Goal: Task Accomplishment & Management: Manage account settings

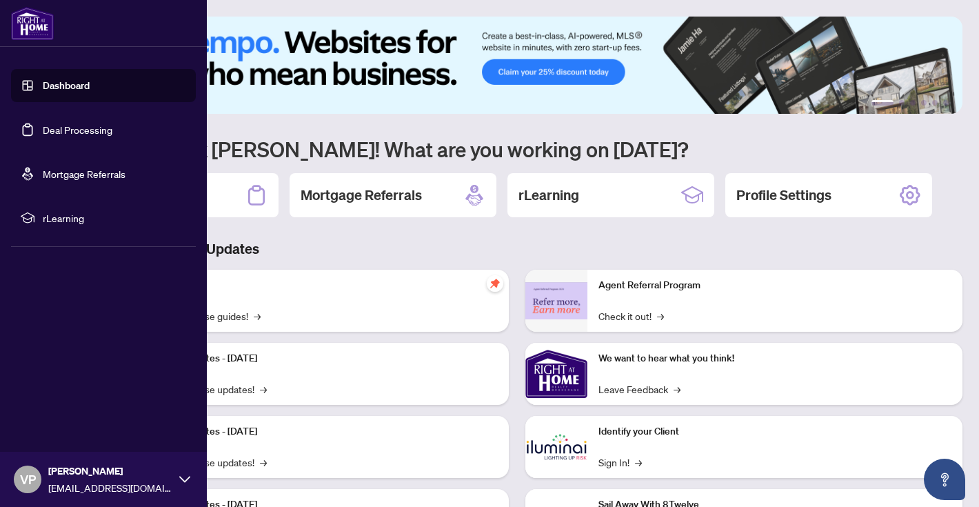
click at [97, 131] on link "Deal Processing" at bounding box center [78, 129] width 70 height 12
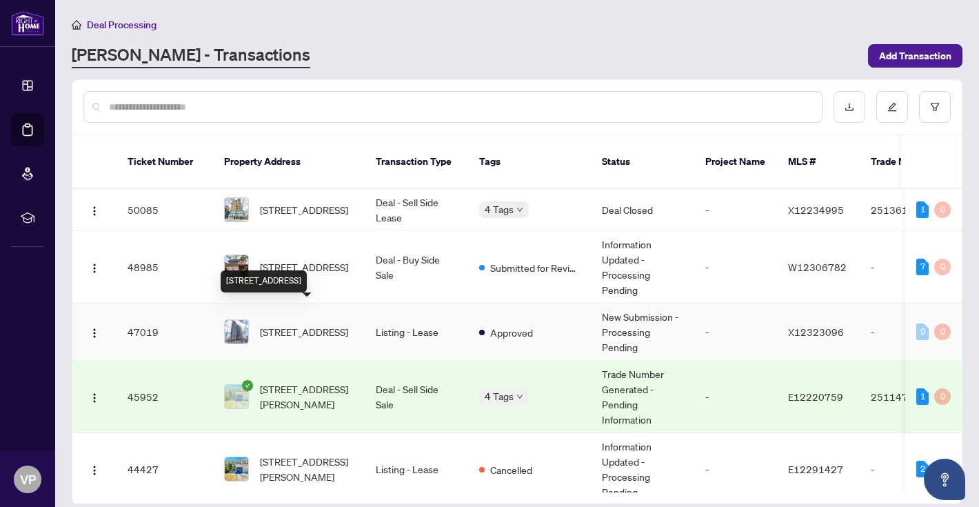
click at [310, 324] on span "[STREET_ADDRESS]" at bounding box center [304, 331] width 88 height 15
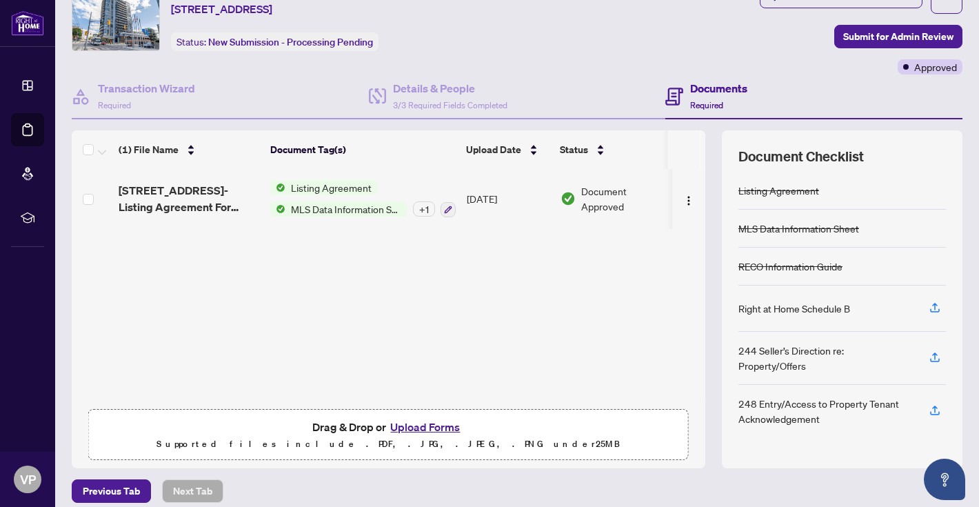
scroll to position [68, 0]
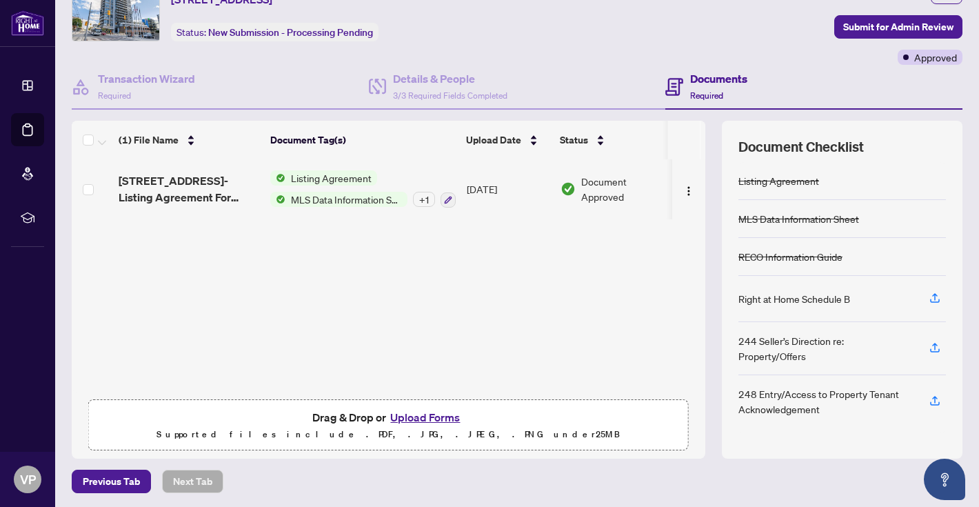
click at [433, 419] on button "Upload Forms" at bounding box center [425, 417] width 78 height 18
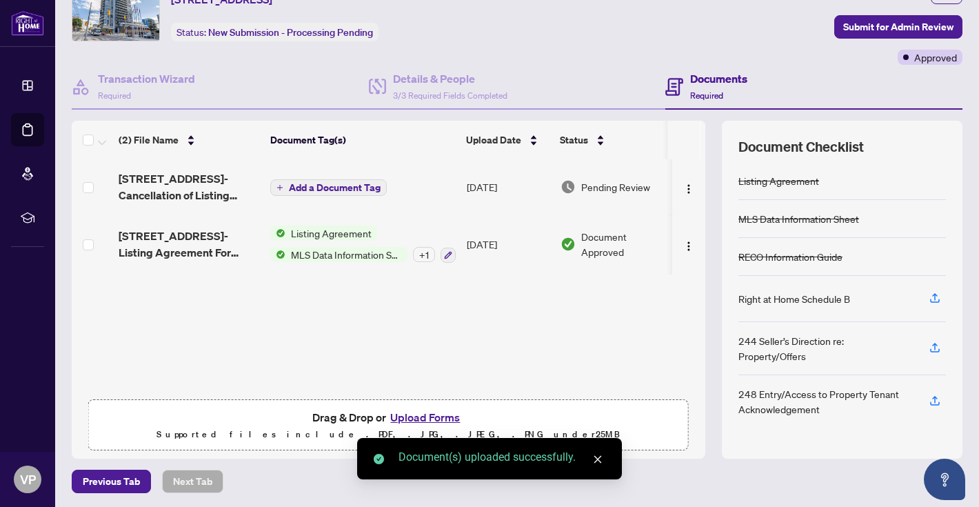
click at [359, 183] on span "Add a Document Tag" at bounding box center [335, 188] width 92 height 10
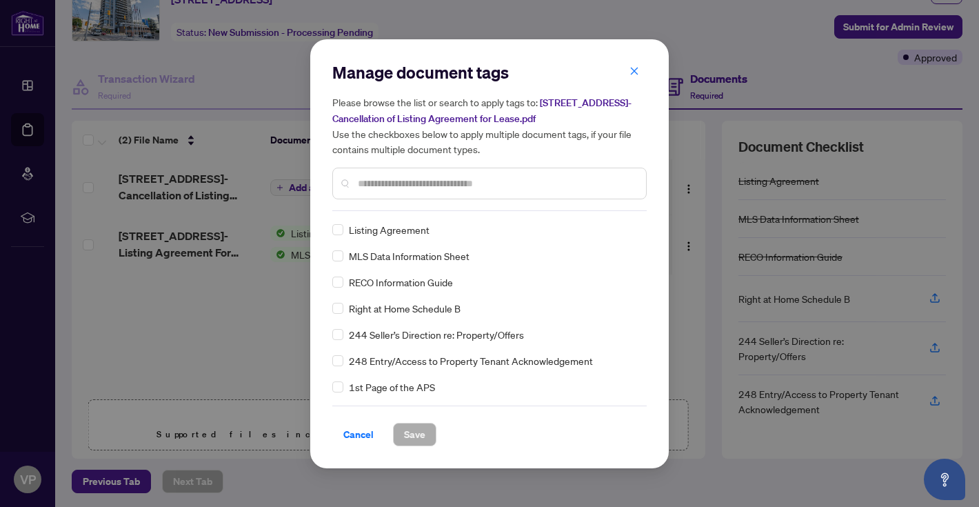
click at [392, 213] on div "Manage document tags Please browse the list or search to apply tags to: [STREET…" at bounding box center [489, 253] width 314 height 385
click at [392, 187] on input "text" at bounding box center [496, 183] width 277 height 15
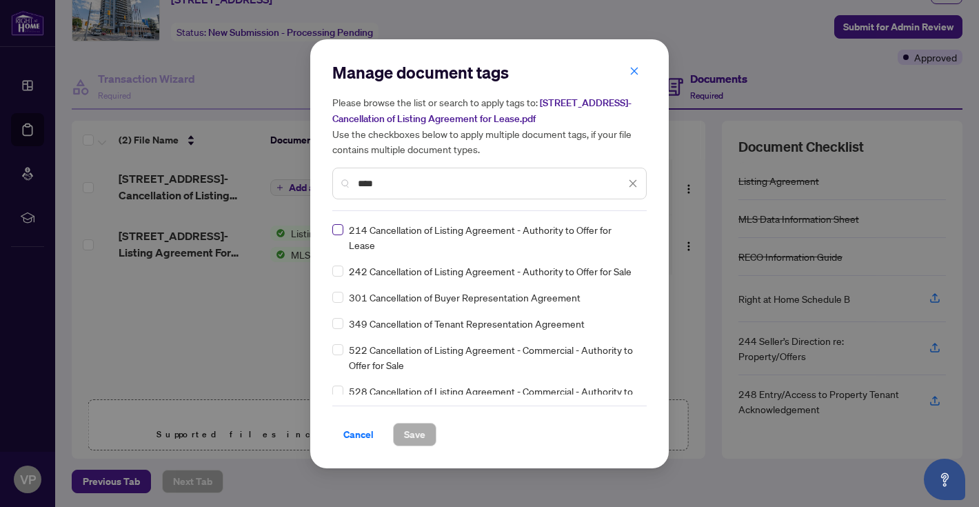
type input "****"
click at [414, 438] on span "Save" at bounding box center [414, 434] width 21 height 22
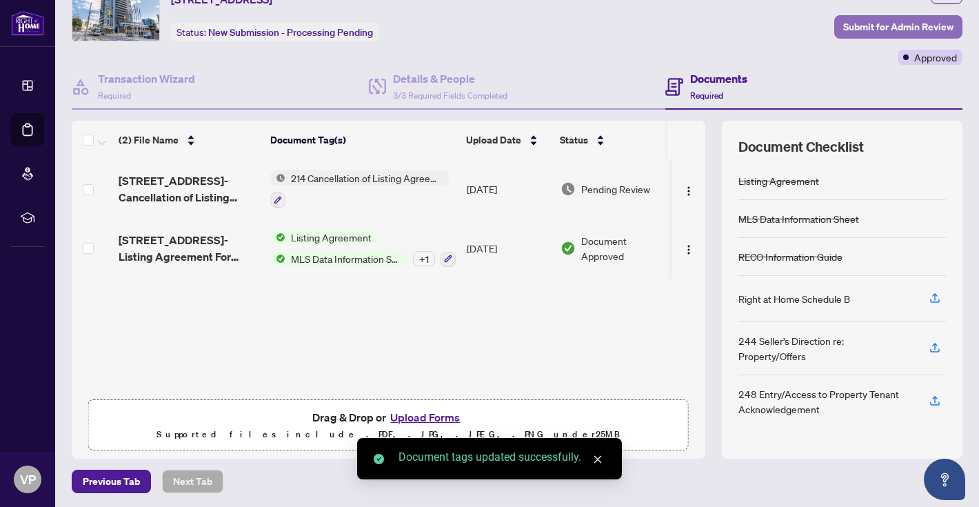
click at [898, 27] on span "Submit for Admin Review" at bounding box center [898, 27] width 110 height 22
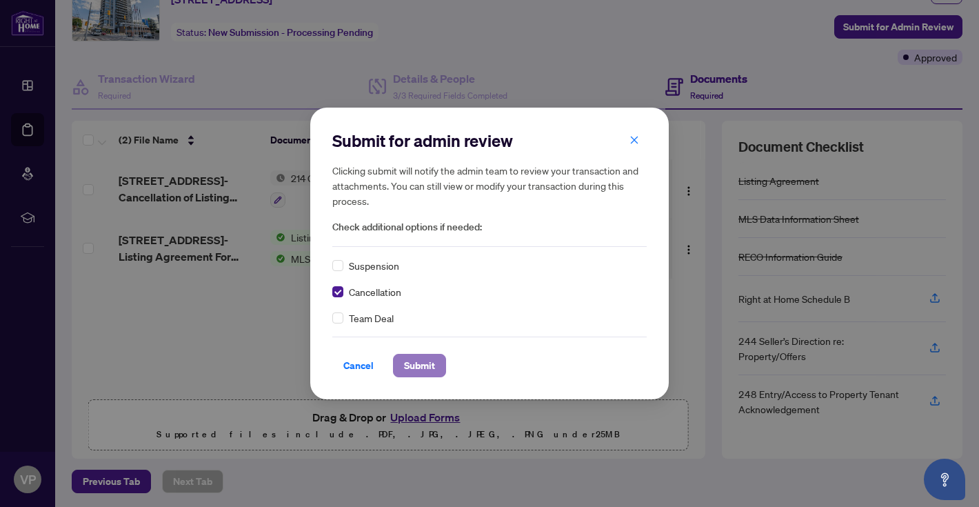
click at [424, 369] on span "Submit" at bounding box center [419, 365] width 31 height 22
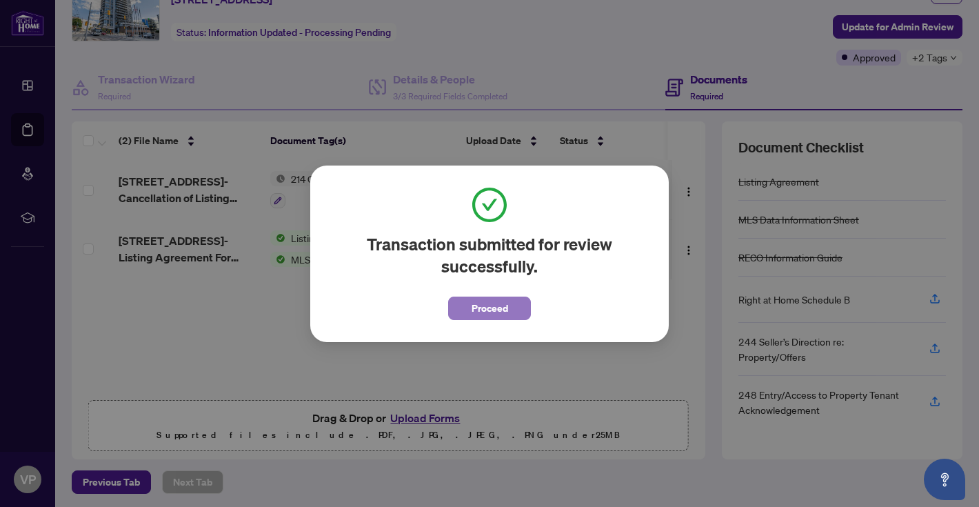
click at [488, 308] on span "Proceed" at bounding box center [490, 308] width 37 height 22
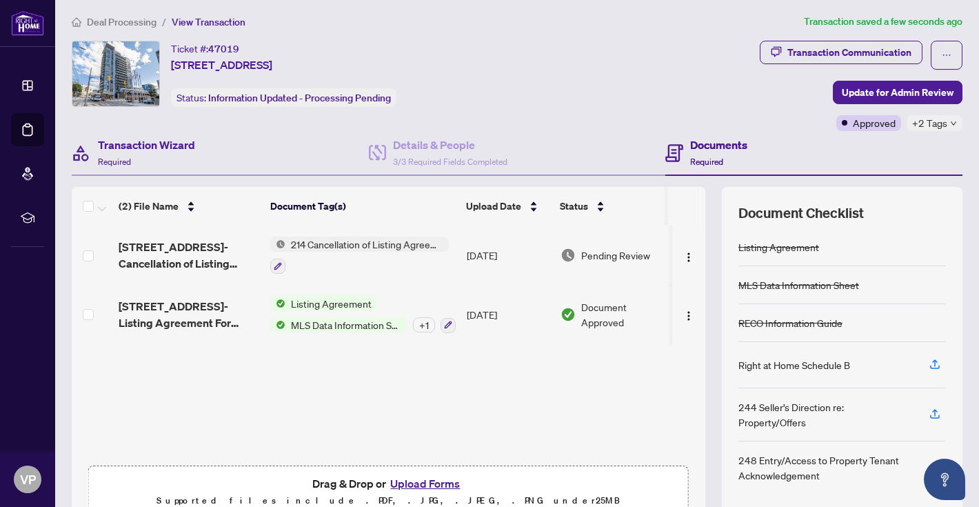
scroll to position [1, 0]
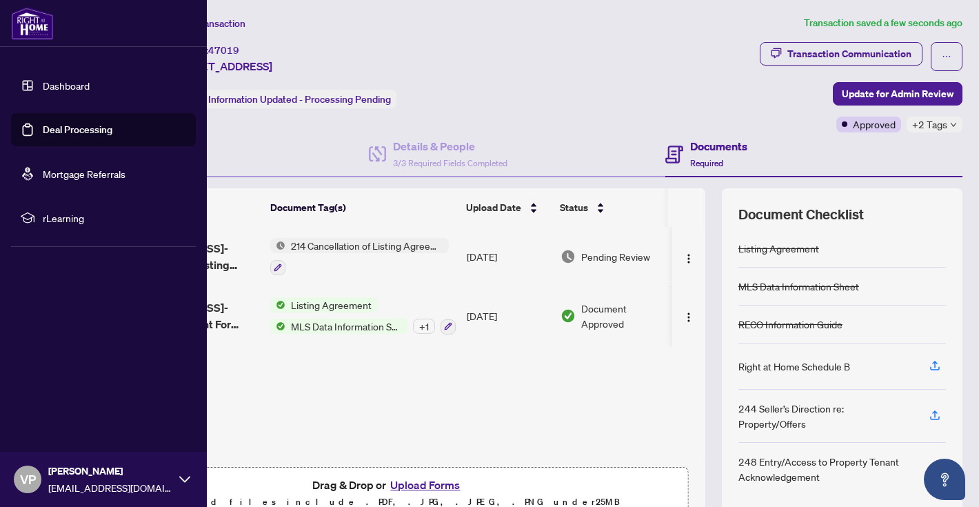
click at [43, 126] on link "Deal Processing" at bounding box center [78, 129] width 70 height 12
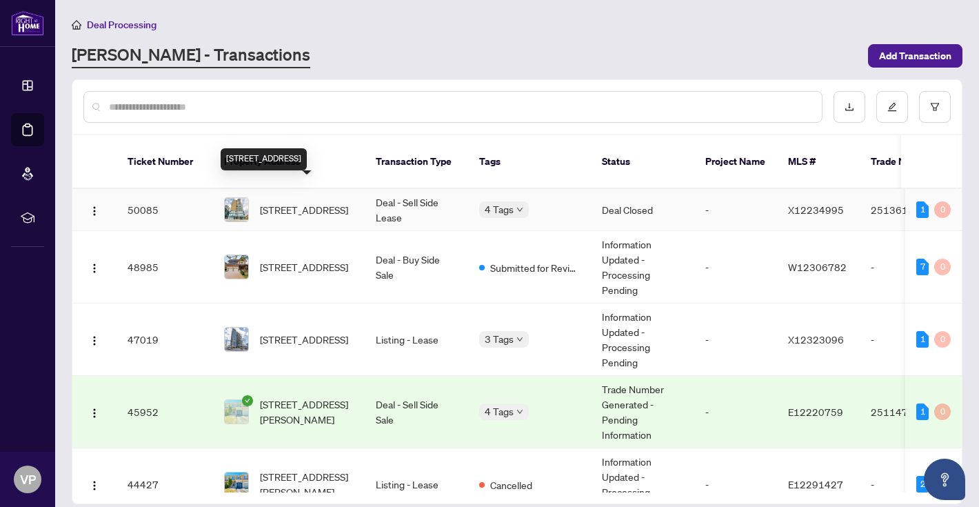
click at [336, 202] on span "[STREET_ADDRESS]" at bounding box center [304, 209] width 88 height 15
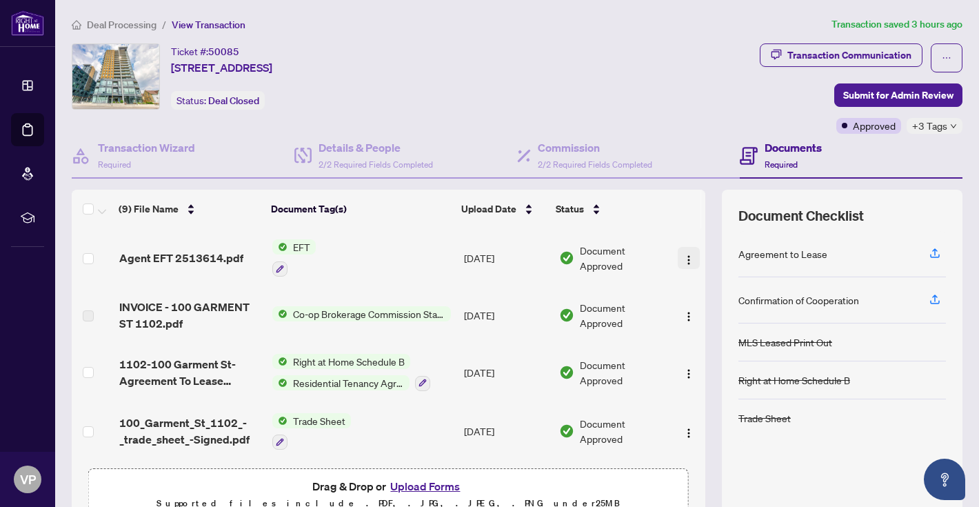
click at [683, 257] on img "button" at bounding box center [688, 259] width 11 height 11
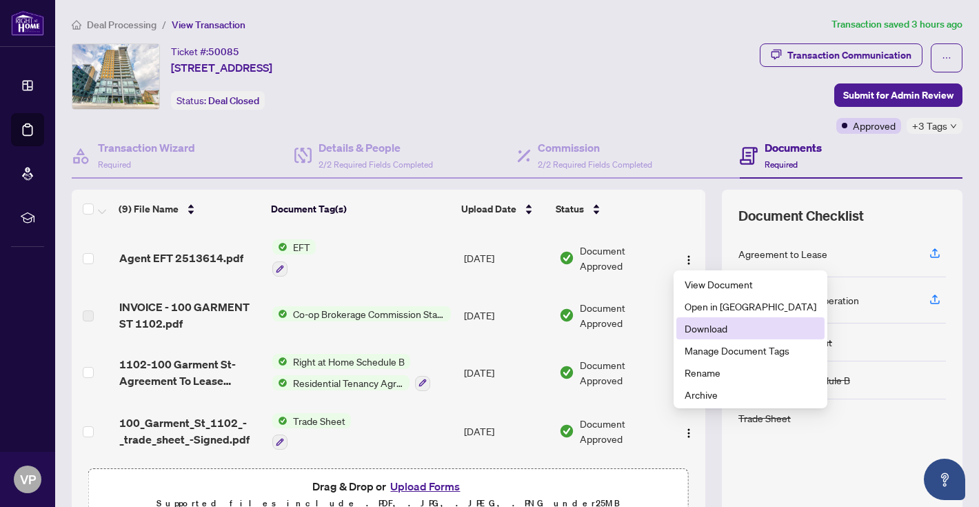
click at [707, 327] on span "Download" at bounding box center [751, 328] width 132 height 15
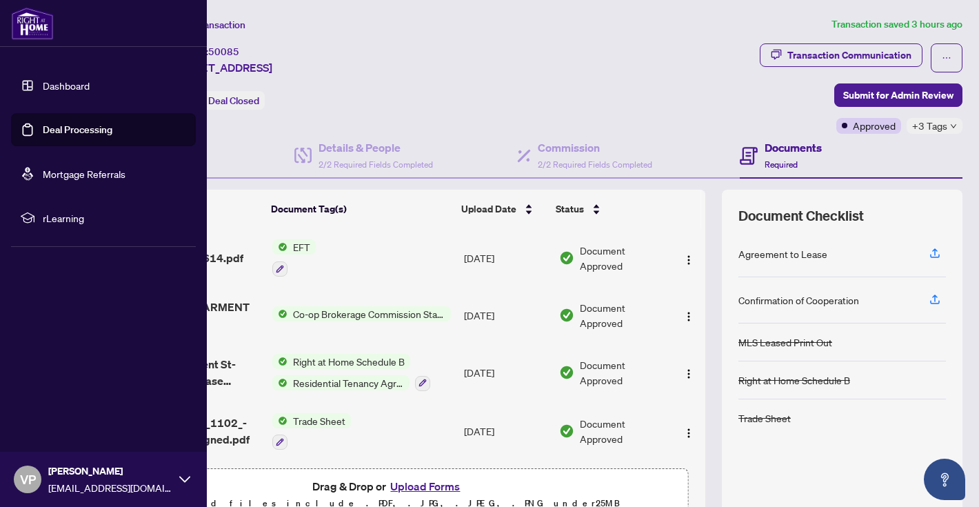
click at [92, 134] on link "Deal Processing" at bounding box center [78, 129] width 70 height 12
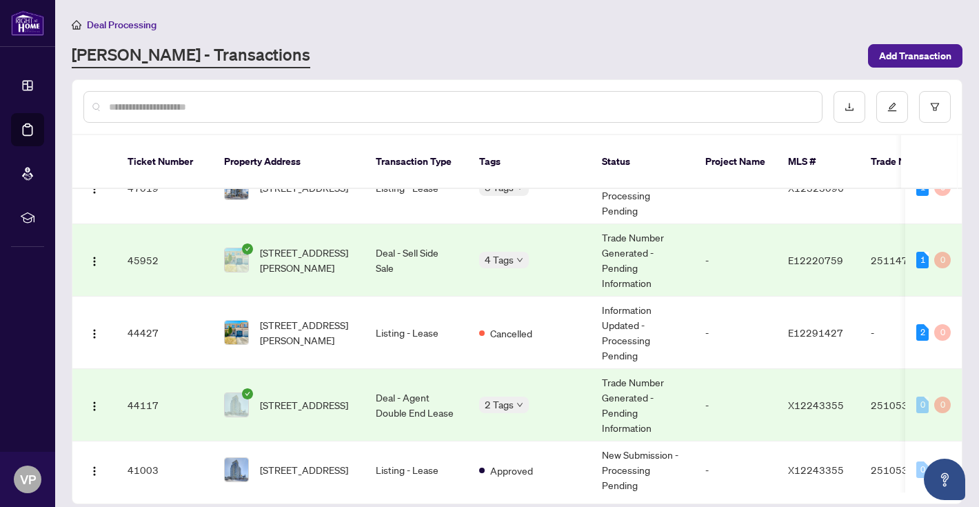
scroll to position [164, 0]
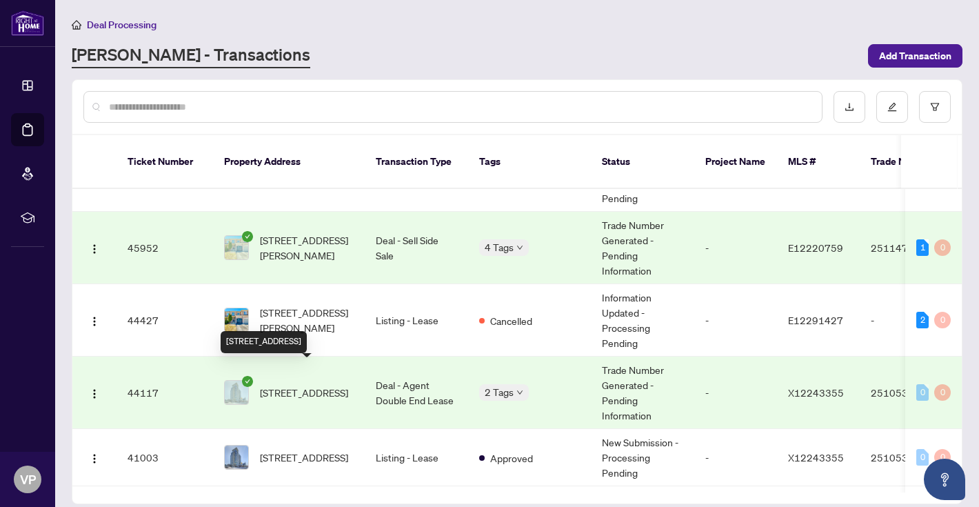
click at [327, 385] on span "[STREET_ADDRESS]" at bounding box center [304, 392] width 88 height 15
